Goal: Transaction & Acquisition: Subscribe to service/newsletter

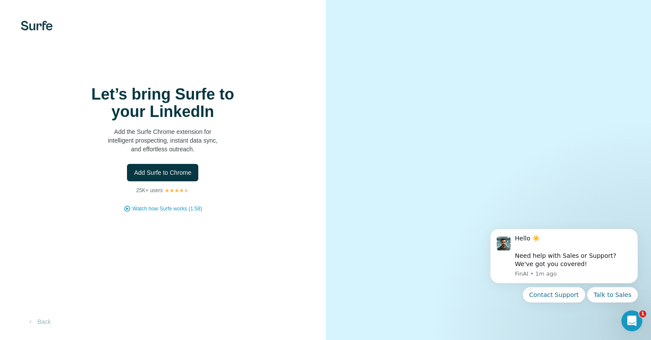
scroll to position [11, 0]
